Goal: Information Seeking & Learning: Learn about a topic

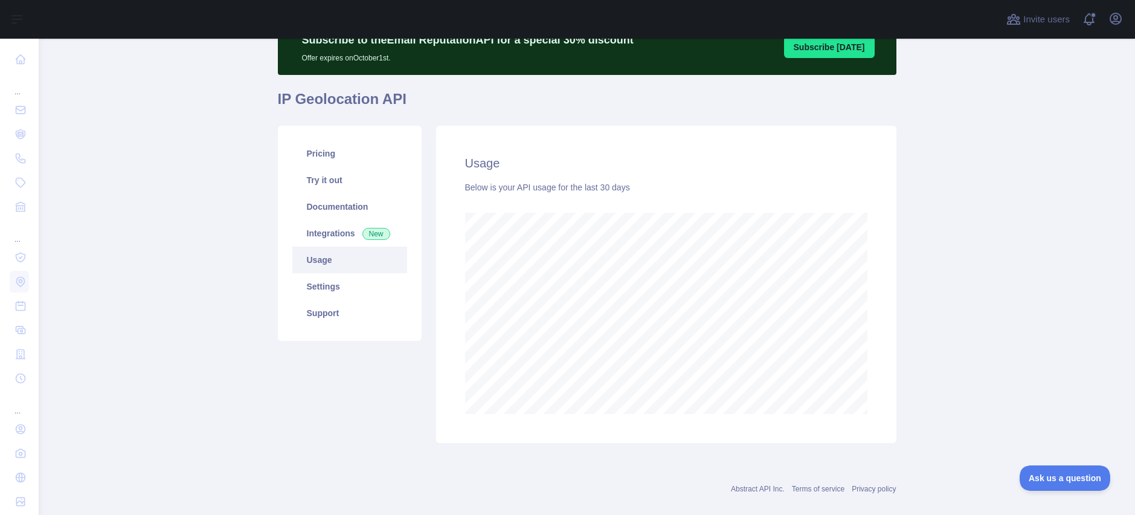
scroll to position [76, 0]
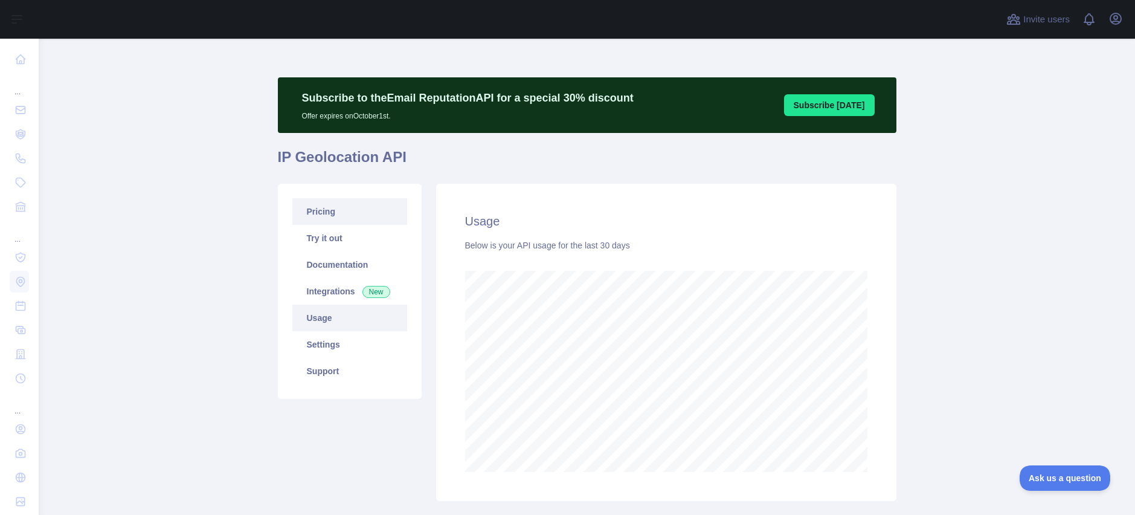
click at [346, 211] on link "Pricing" at bounding box center [349, 211] width 115 height 27
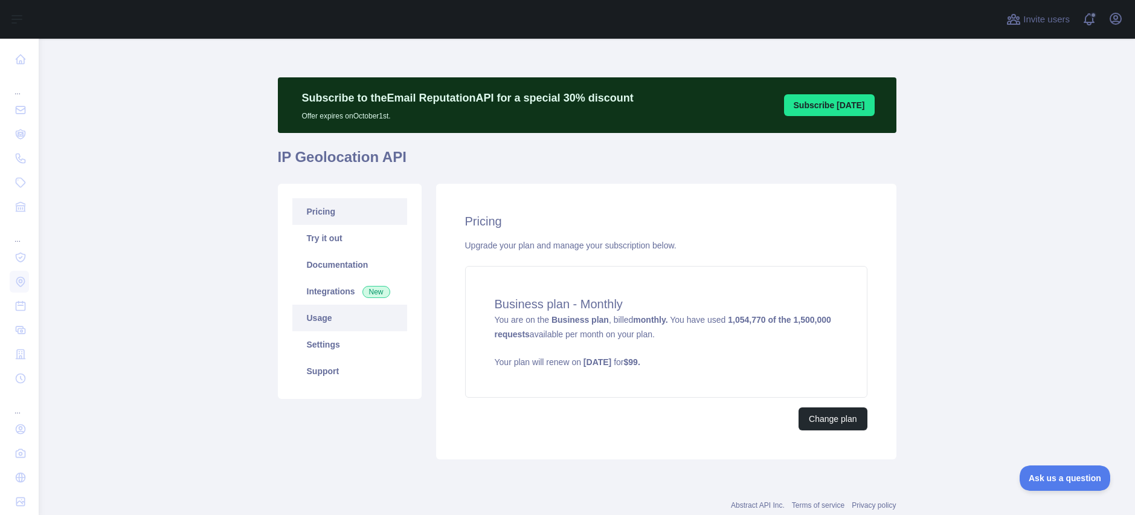
click at [341, 312] on link "Usage" at bounding box center [349, 317] width 115 height 27
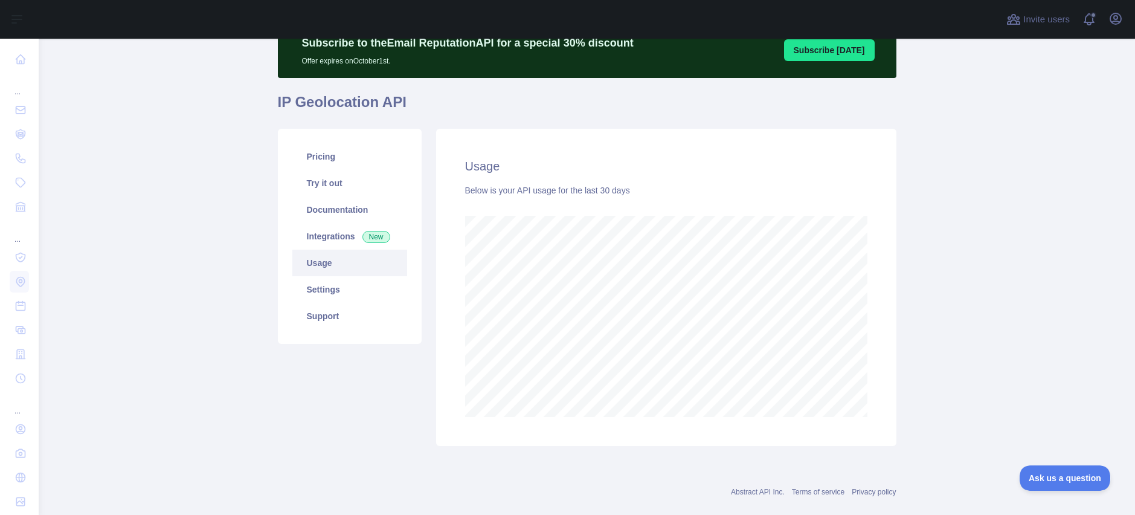
scroll to position [76, 0]
